Goal: Check status: Check status

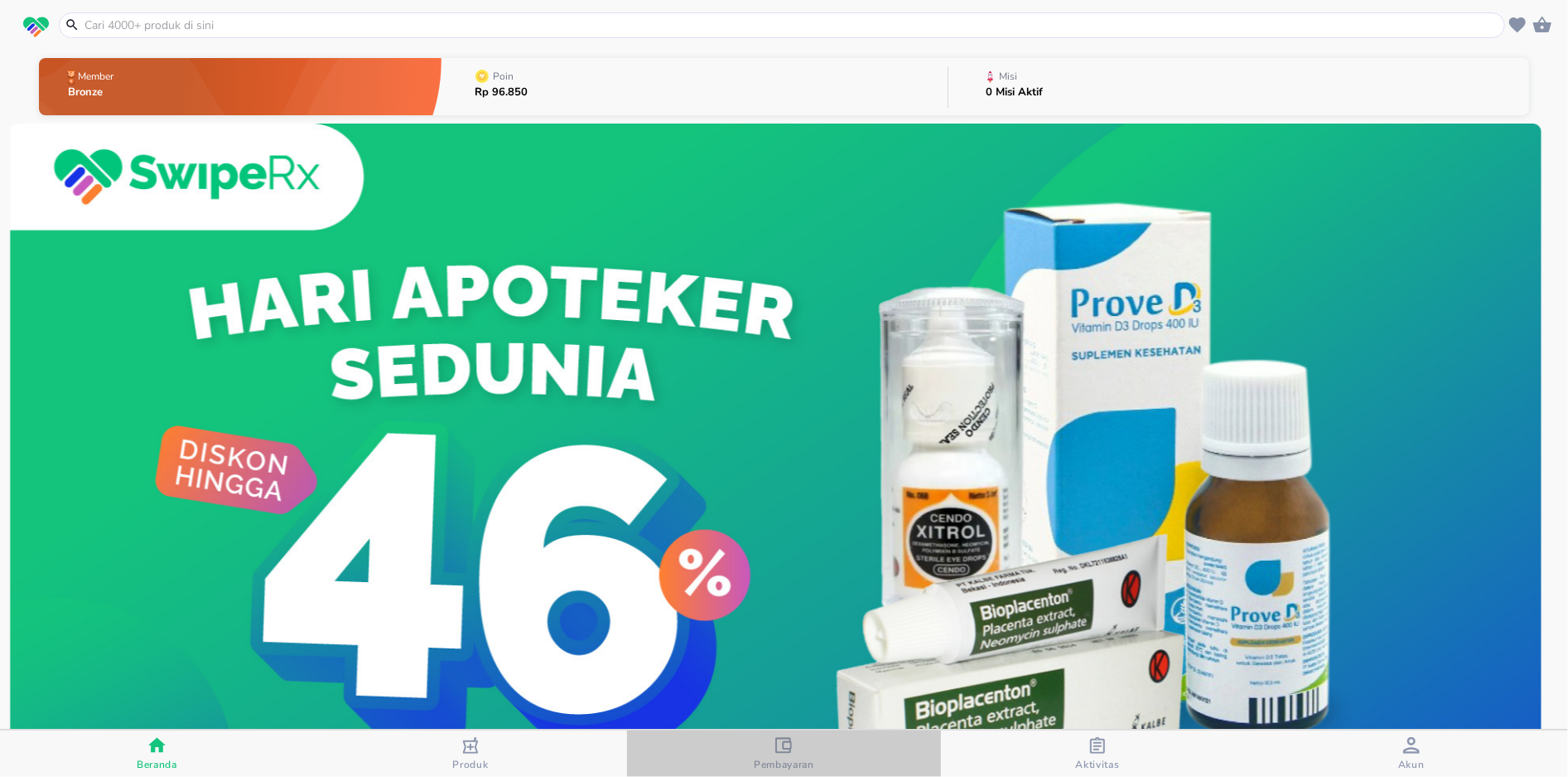
click at [787, 750] on icon "button" at bounding box center [784, 745] width 17 height 17
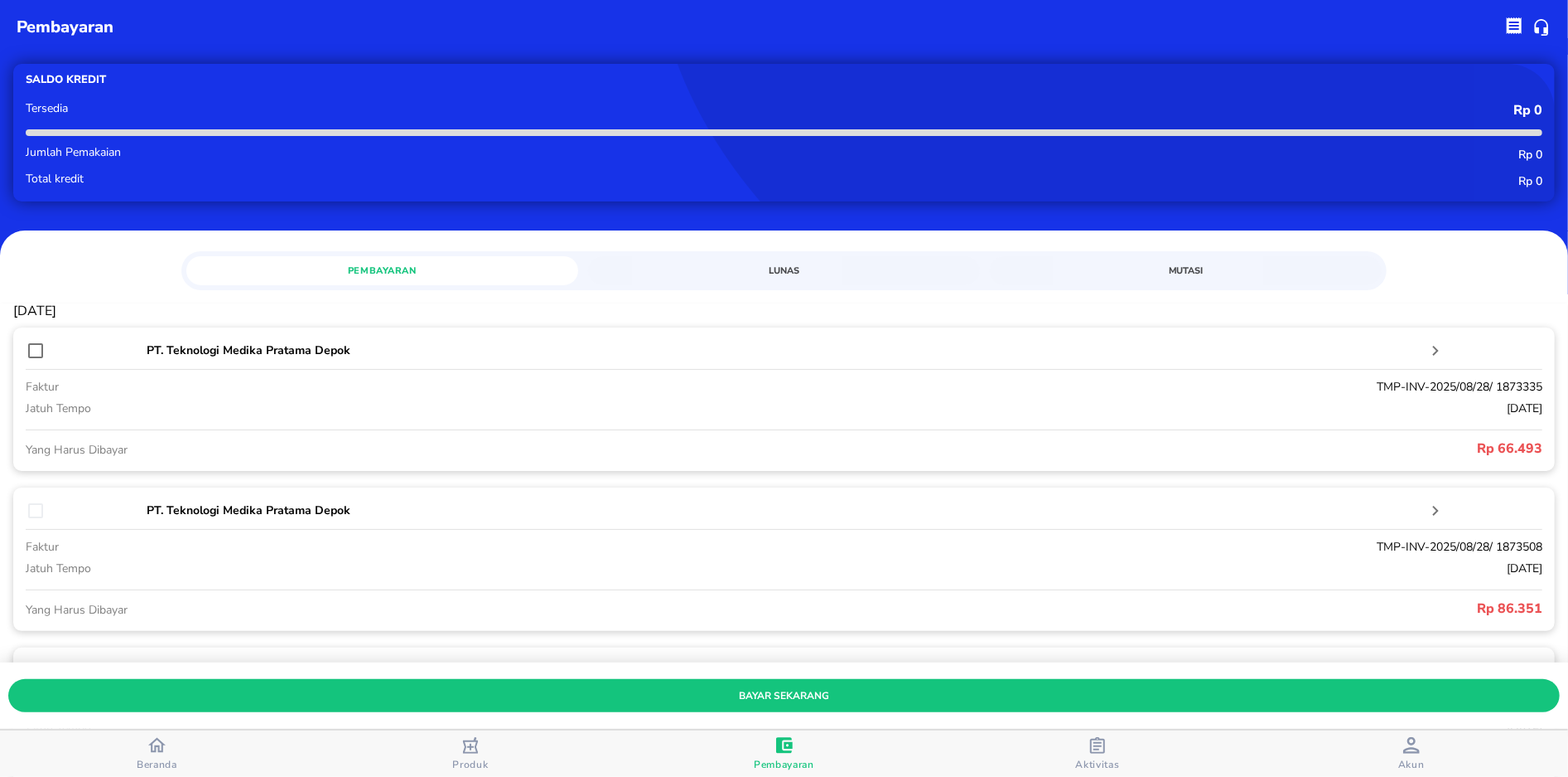
click at [1418, 760] on span "Akun" at bounding box center [1411, 764] width 26 height 13
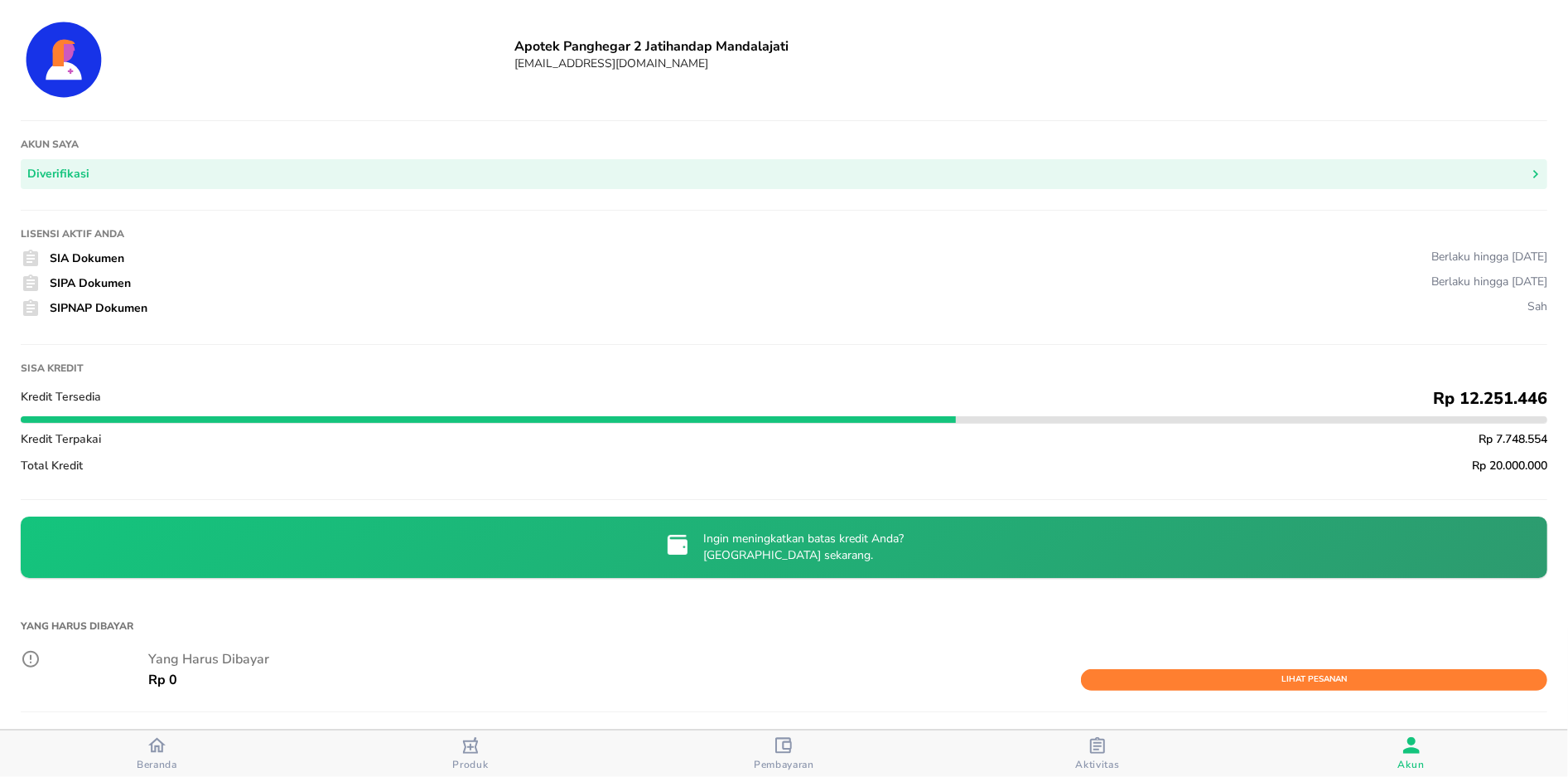
click at [140, 739] on div "Beranda" at bounding box center [157, 753] width 41 height 35
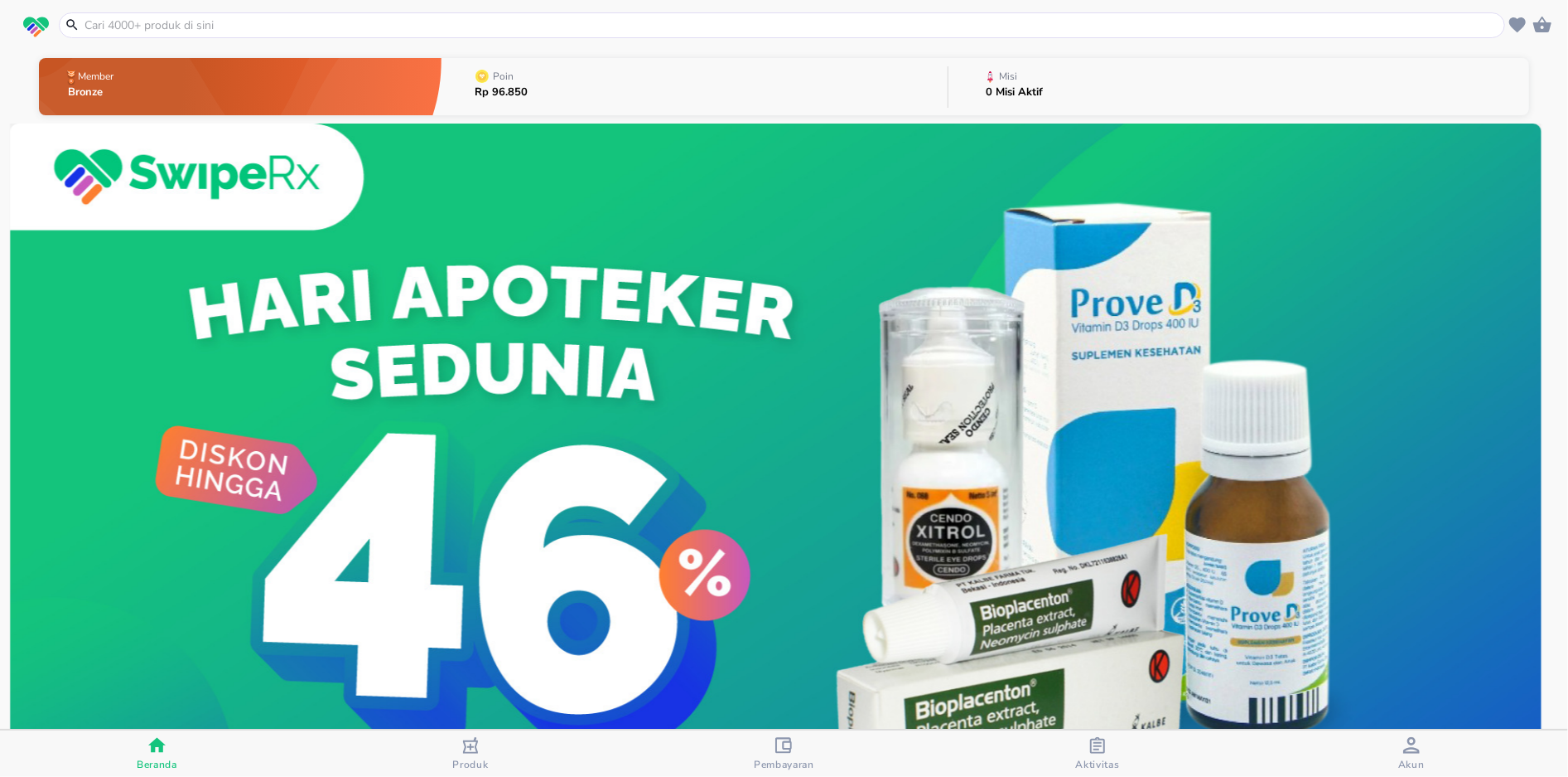
click at [1095, 753] on div "button" at bounding box center [1097, 747] width 17 height 21
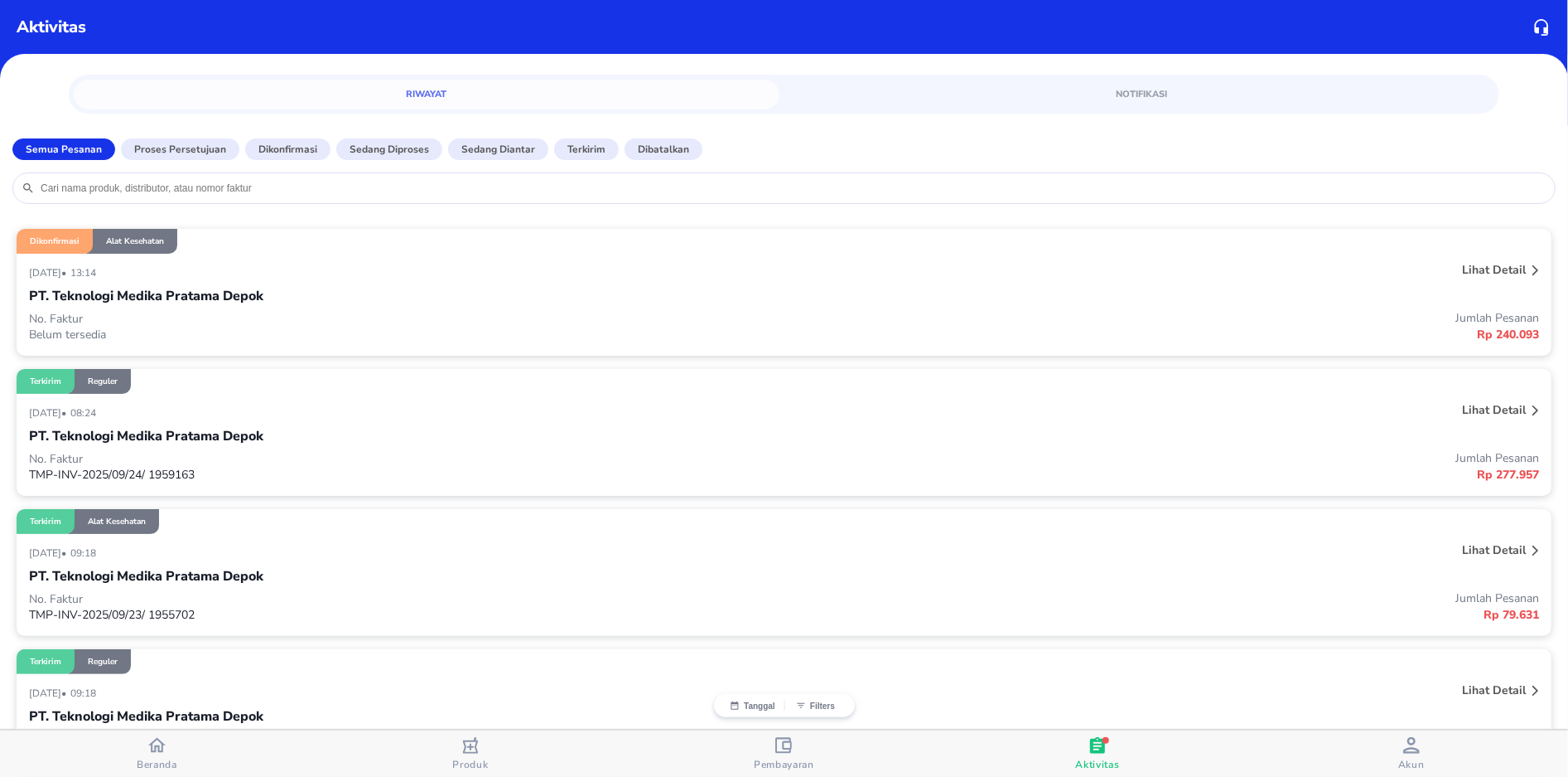
click at [414, 314] on p "No. Faktur" at bounding box center [407, 319] width 756 height 16
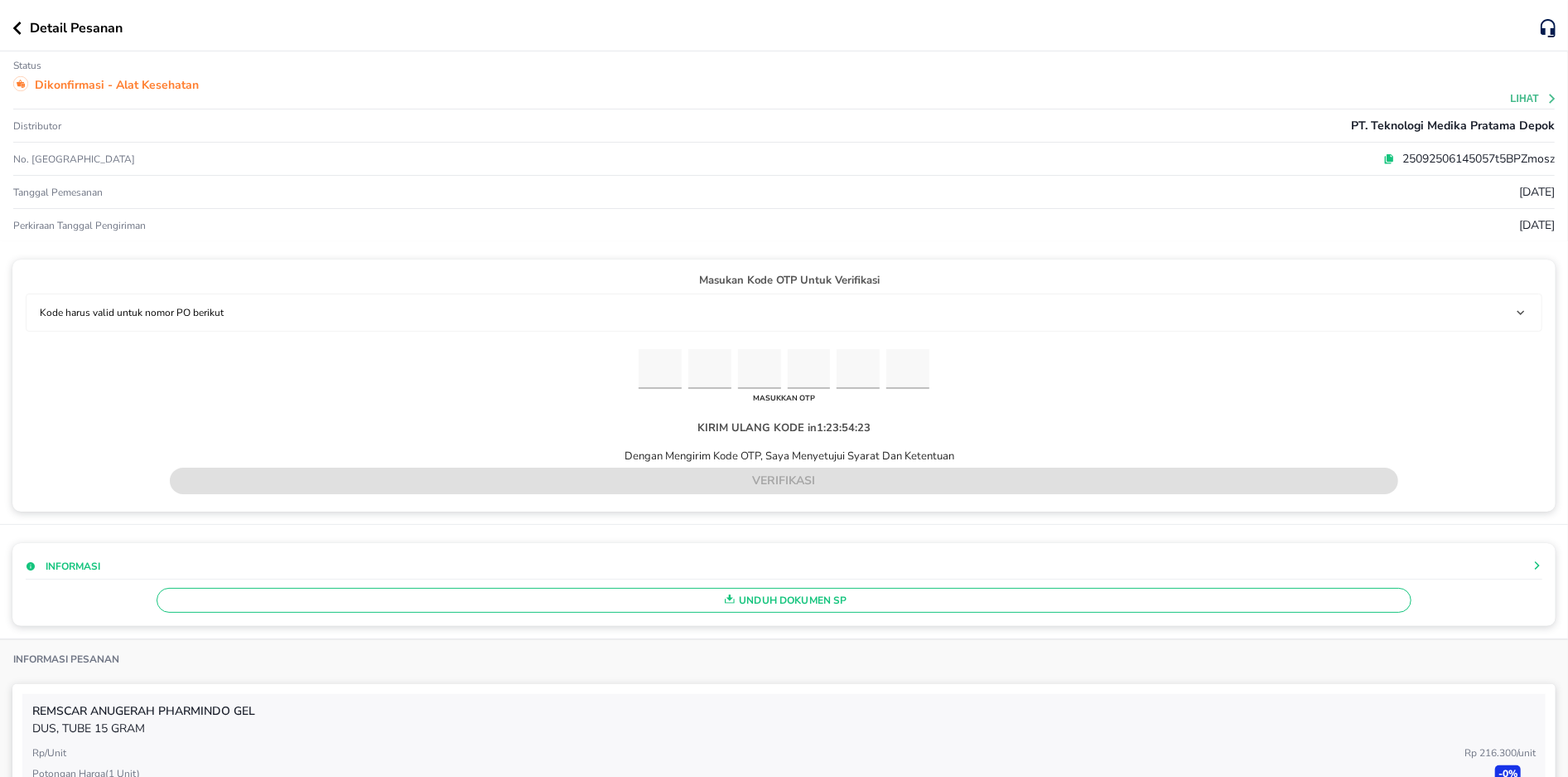
click at [1406, 153] on p "25092506145057t5BPZmosz" at bounding box center [1475, 159] width 160 height 17
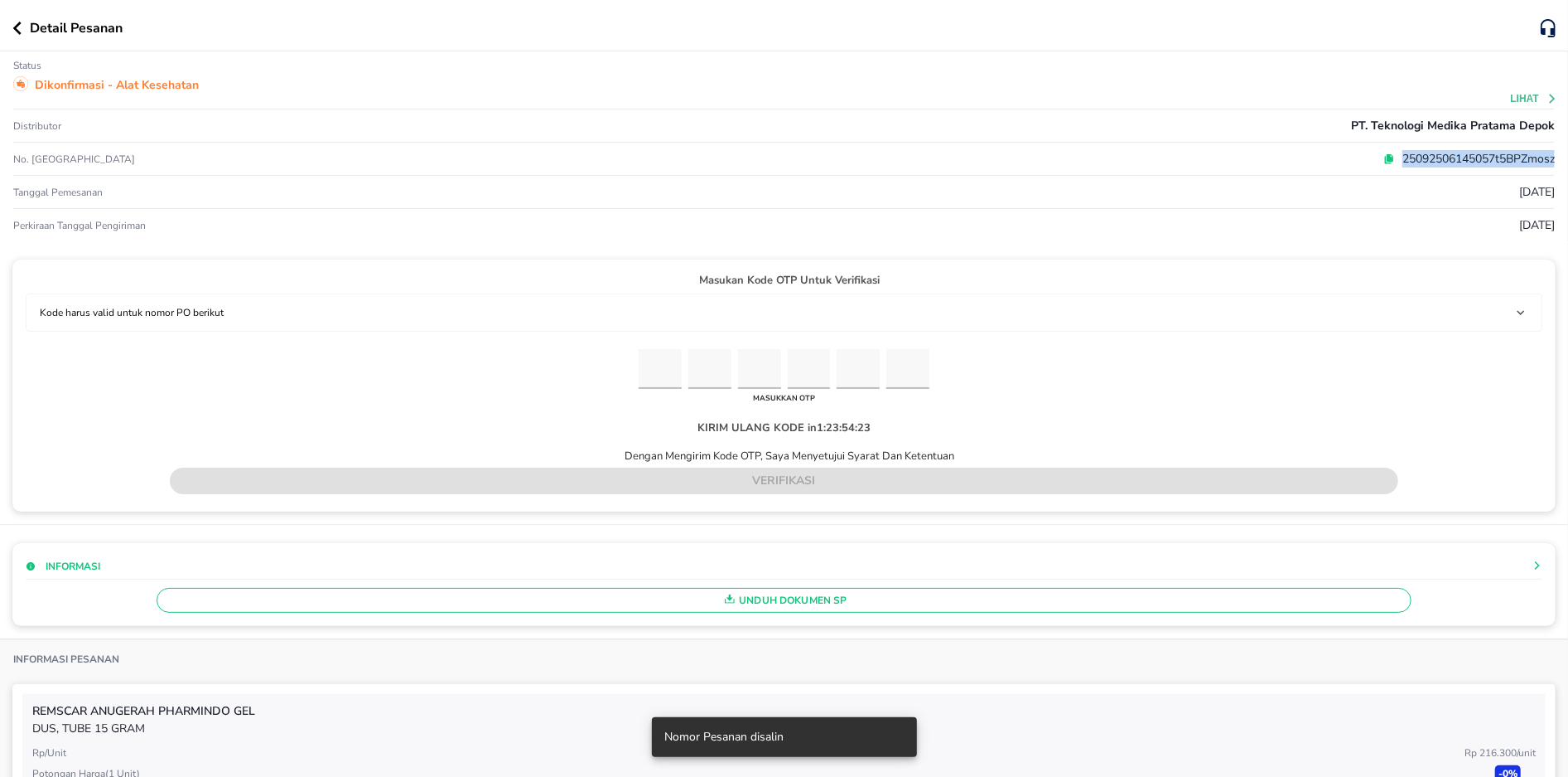
click at [1406, 153] on p "25092506145057t5BPZmosz" at bounding box center [1475, 159] width 160 height 17
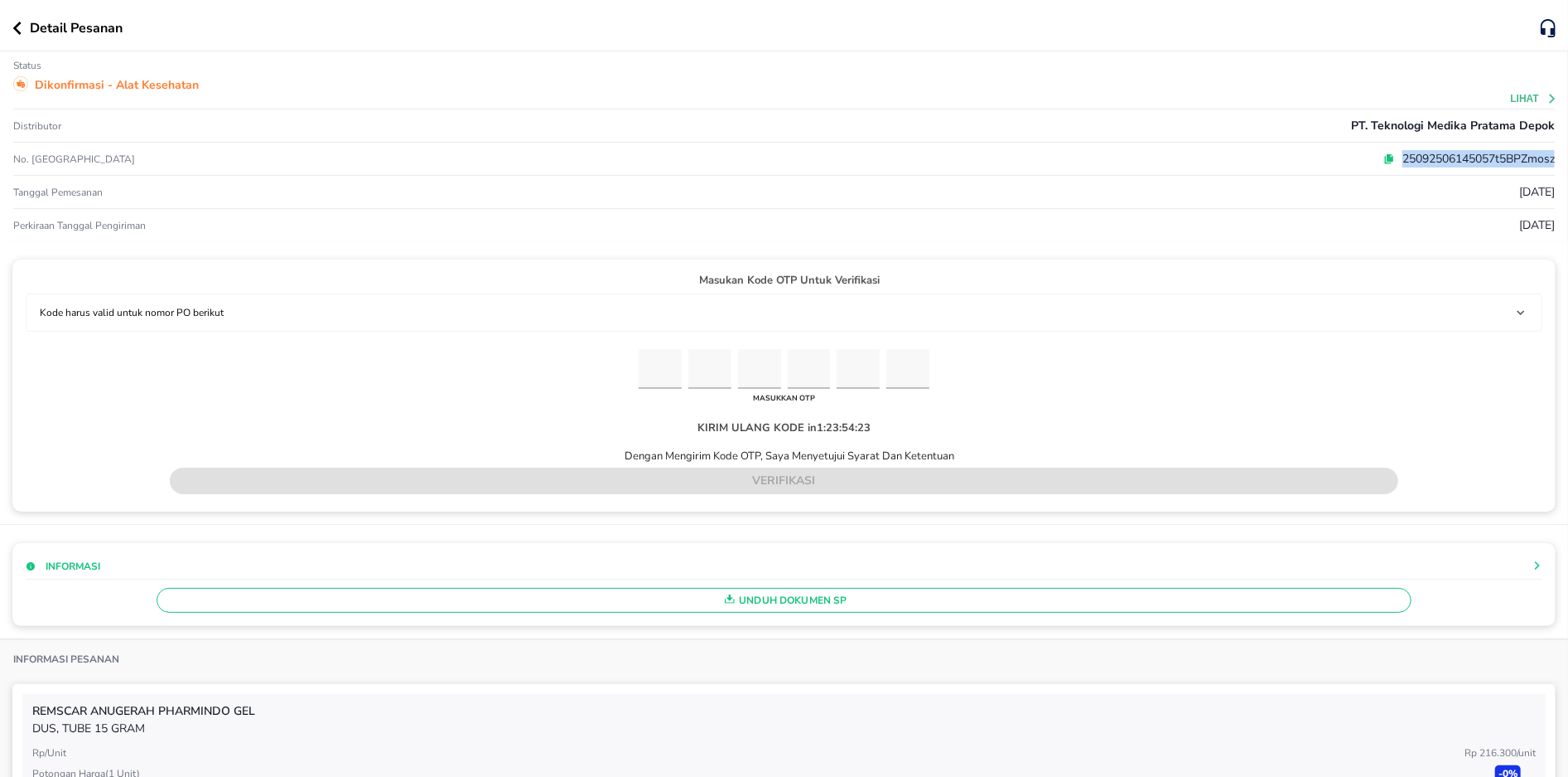
copy p "25092506145057t5BPZmosz"
